Goal: Information Seeking & Learning: Learn about a topic

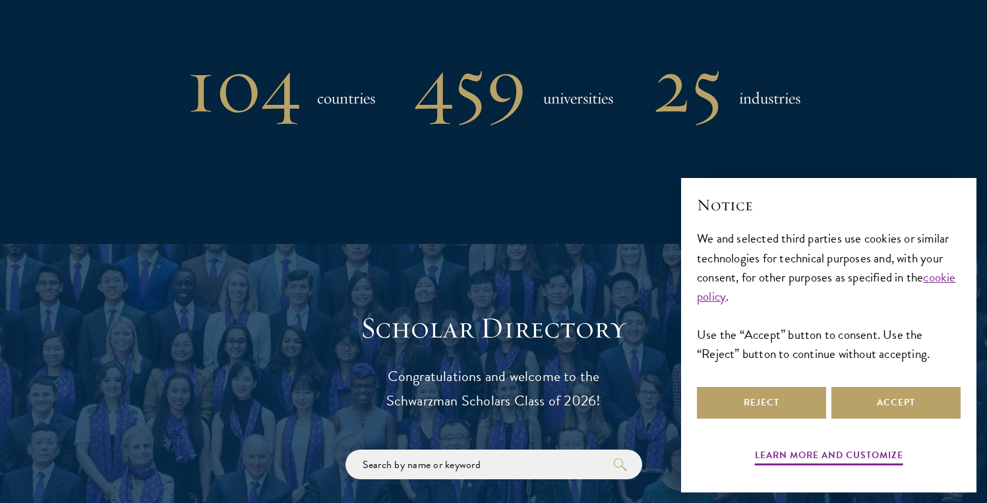
scroll to position [1615, 0]
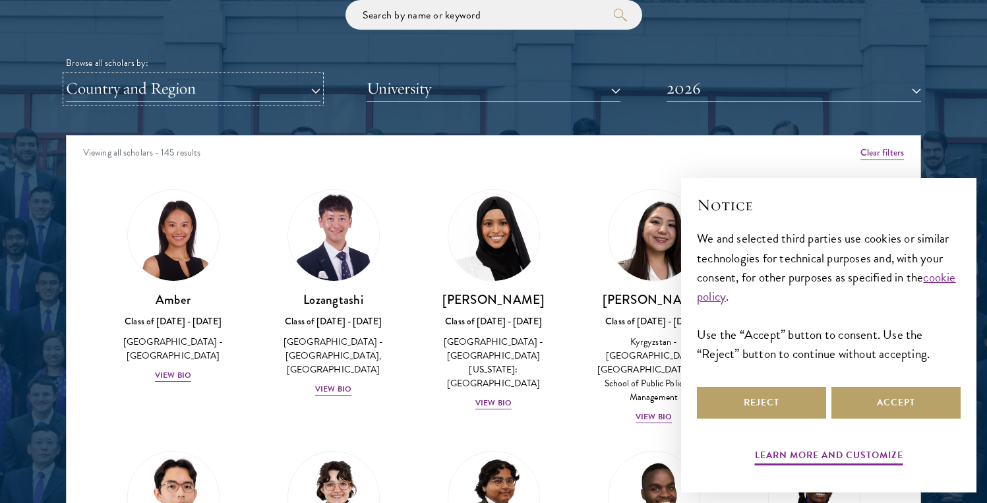
click at [269, 90] on button "Country and Region" at bounding box center [193, 88] width 254 height 27
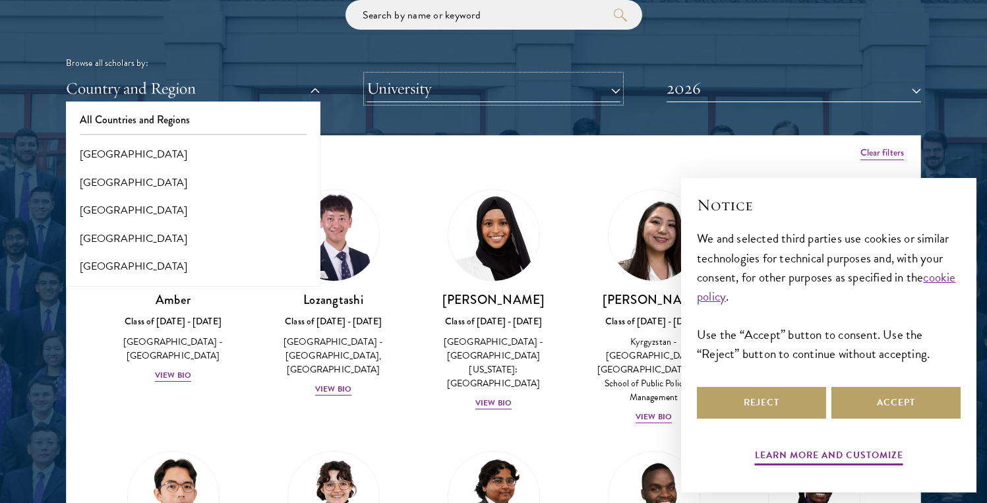
click at [369, 88] on button "University" at bounding box center [493, 88] width 254 height 27
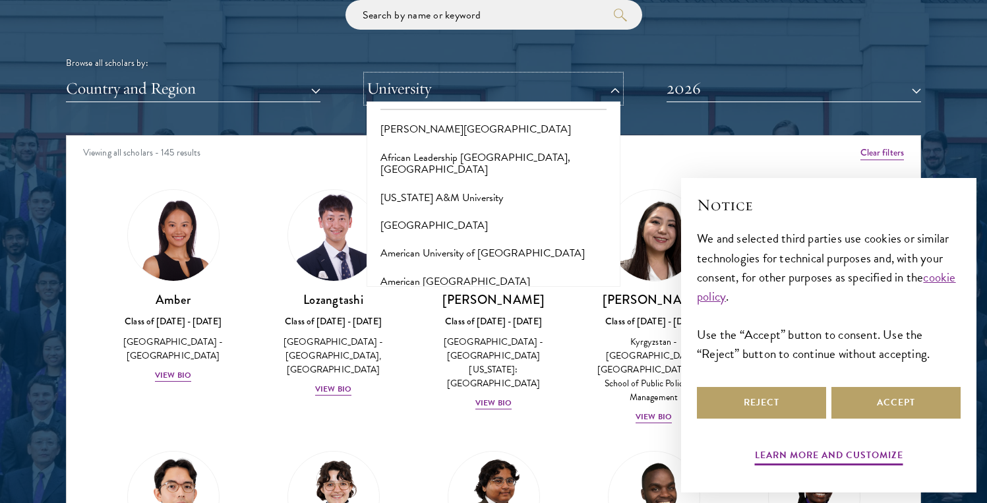
scroll to position [22, 0]
click at [264, 114] on div "Scholar Directory Congratulations and welcome to the Schwarzman Scholars Class …" at bounding box center [493, 195] width 855 height 670
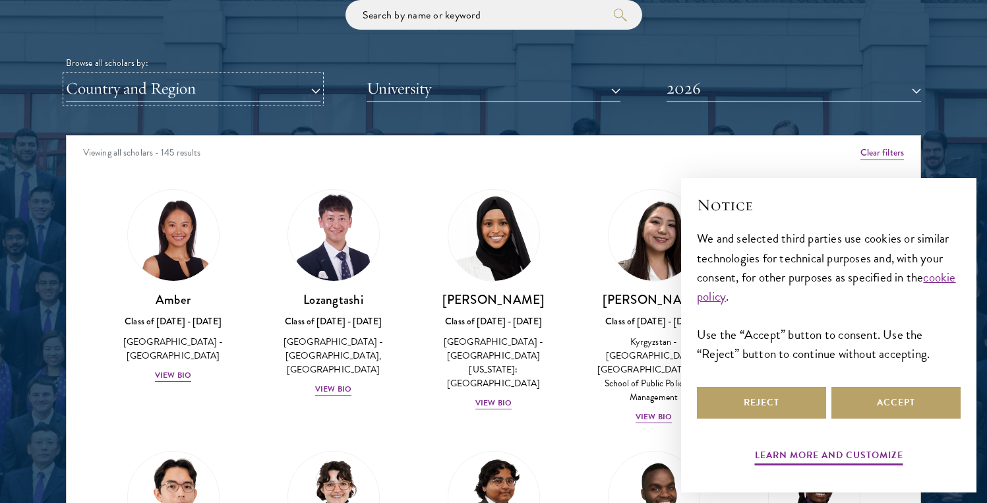
click at [264, 89] on button "Country and Region" at bounding box center [193, 88] width 254 height 27
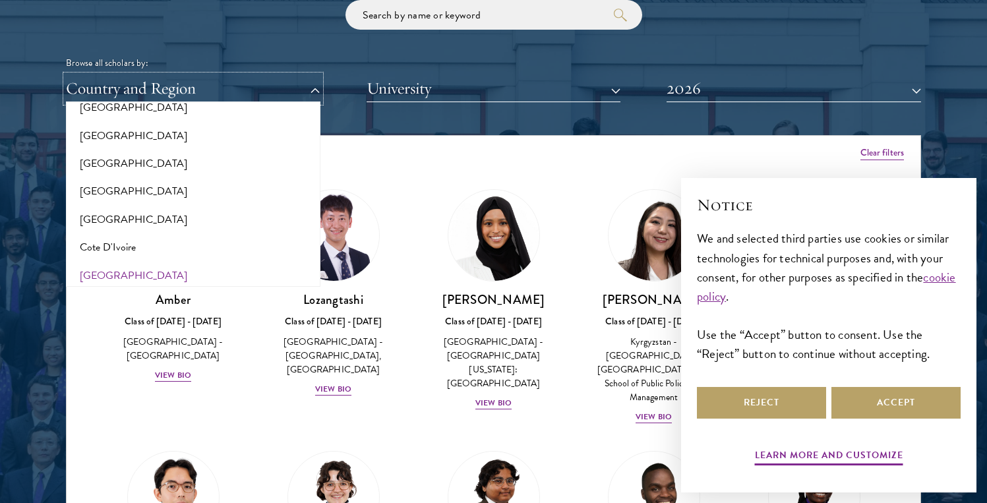
scroll to position [459, 0]
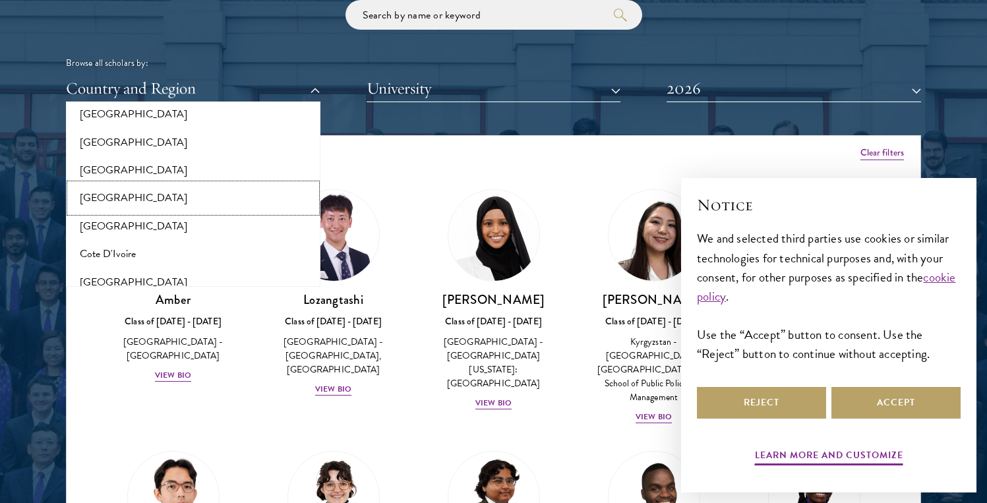
click at [104, 200] on button "[GEOGRAPHIC_DATA]" at bounding box center [193, 198] width 246 height 28
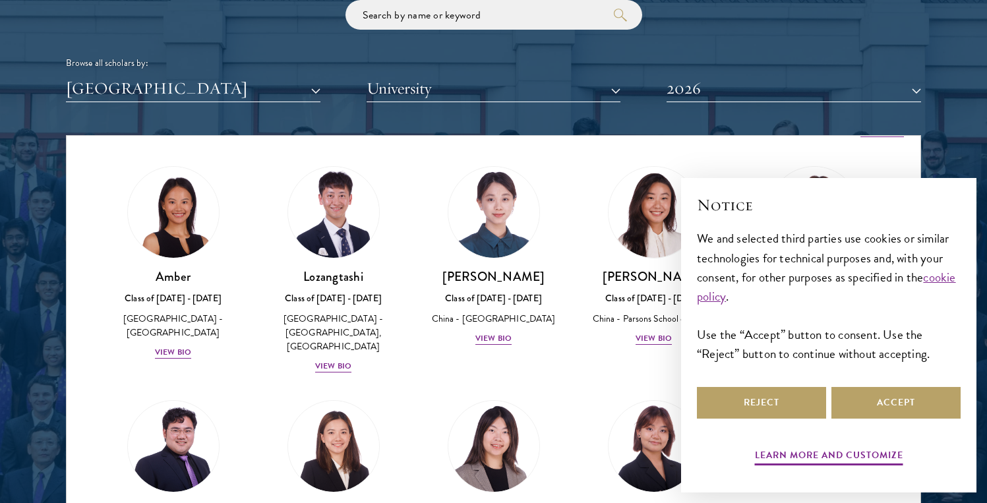
scroll to position [25, 0]
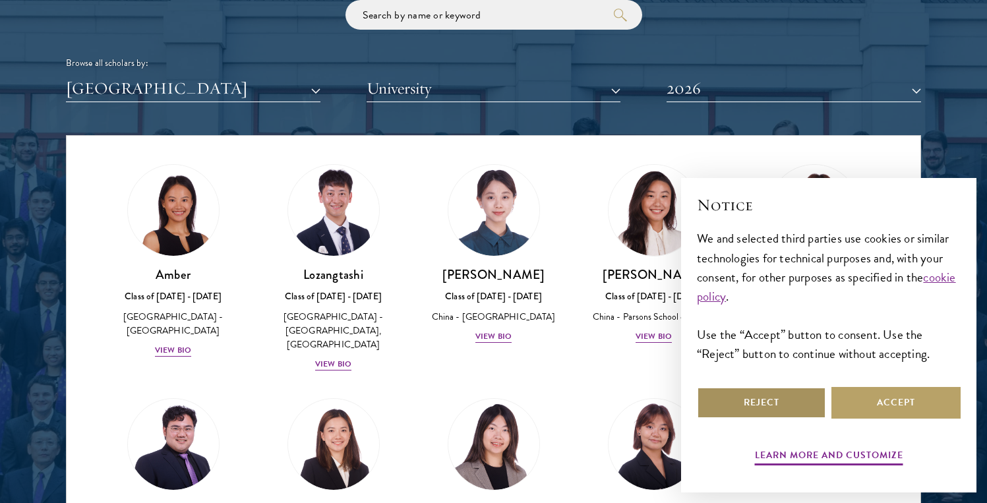
click at [784, 390] on button "Reject" at bounding box center [761, 403] width 129 height 32
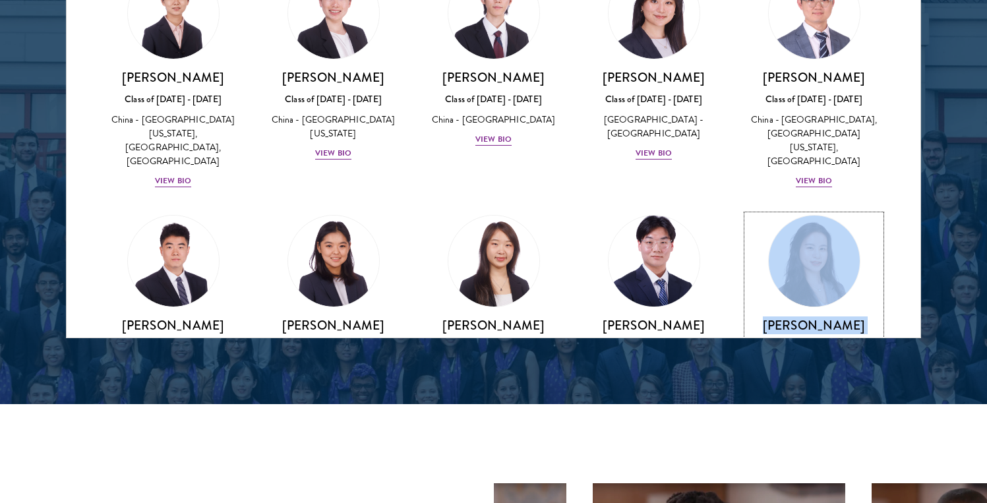
scroll to position [996, 0]
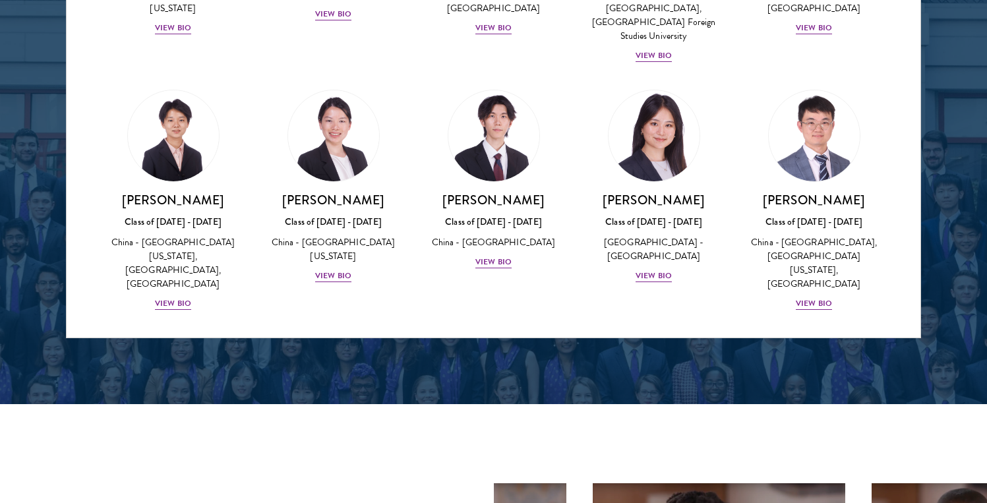
scroll to position [869, 0]
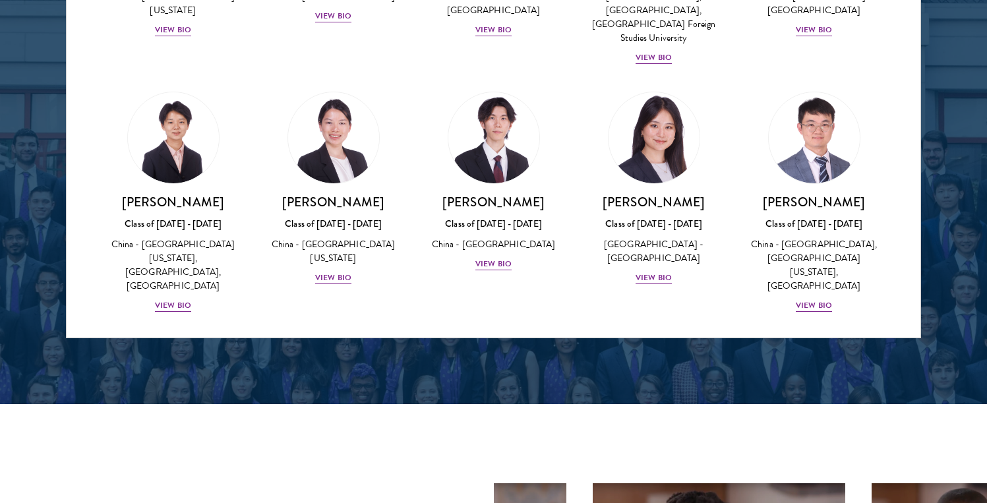
click at [959, 244] on div at bounding box center [493, 3] width 987 height 802
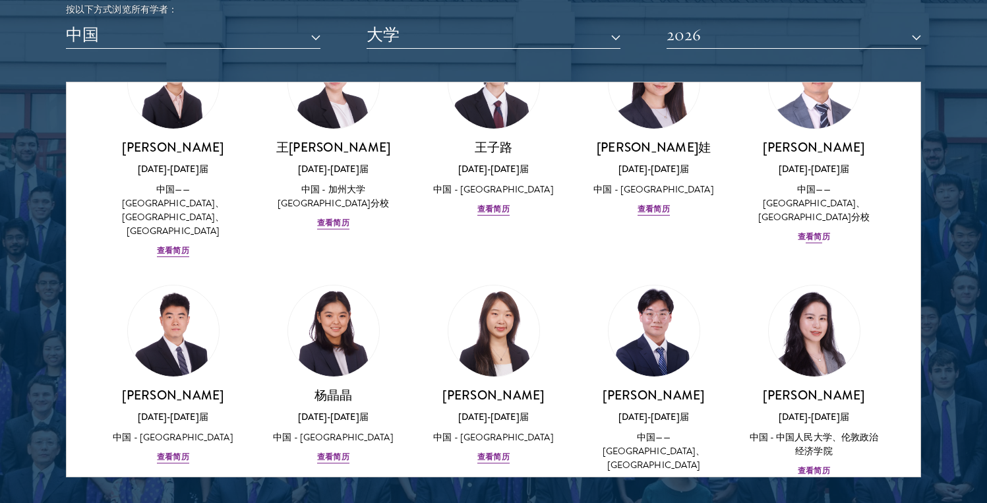
scroll to position [633, 0]
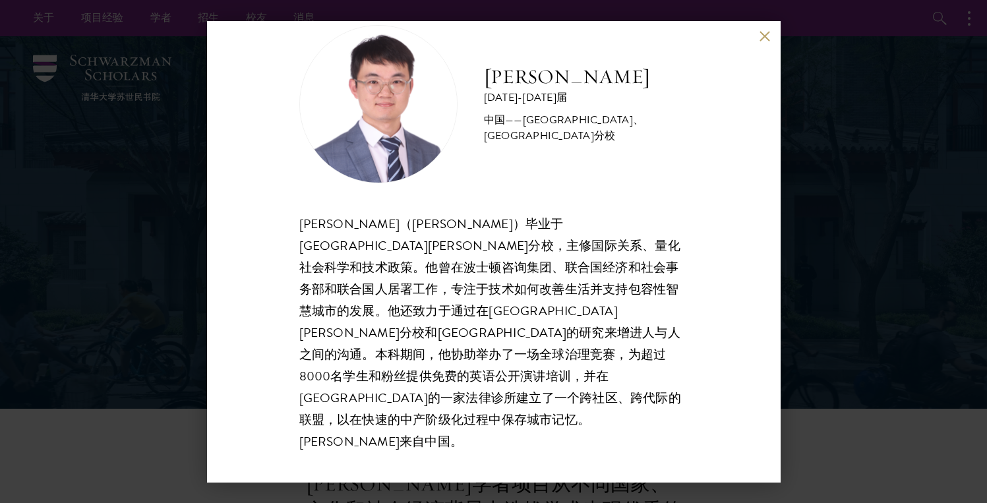
scroll to position [1, 0]
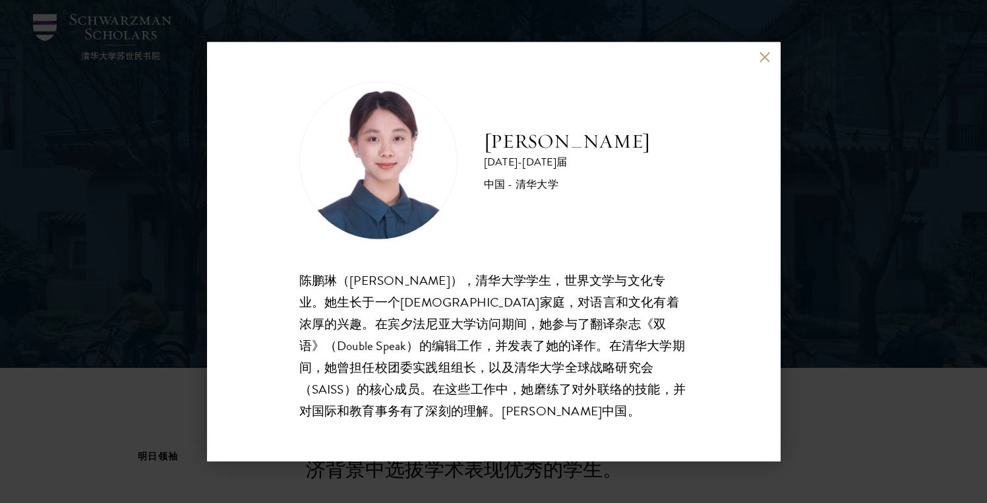
scroll to position [127, 0]
